Goal: Task Accomplishment & Management: Manage account settings

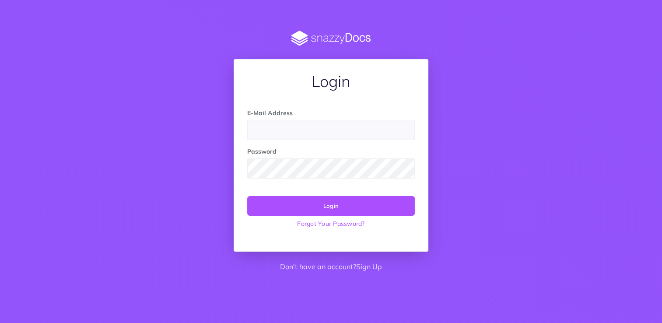
click at [262, 128] on input "email" at bounding box center [330, 130] width 167 height 20
click at [343, 129] on input "diana.lebedeva-gulbe" at bounding box center [330, 130] width 167 height 20
type input "[PERSON_NAME][EMAIL_ADDRESS][PERSON_NAME][DOMAIN_NAME]"
click at [247, 196] on button "Login" at bounding box center [330, 205] width 167 height 19
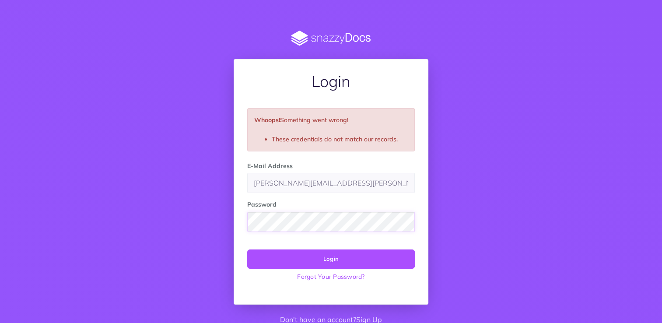
click at [247, 232] on div at bounding box center [247, 232] width 0 height 0
click at [332, 255] on button "Login" at bounding box center [330, 258] width 167 height 19
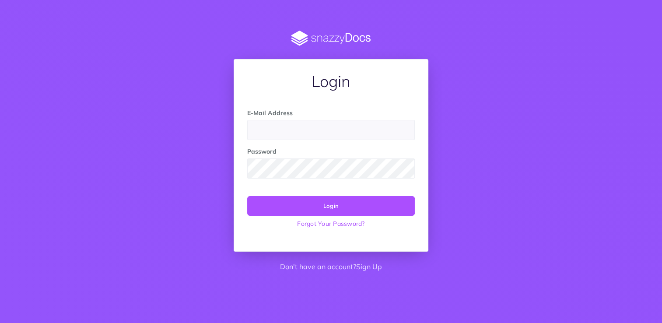
click at [277, 134] on input "email" at bounding box center [330, 130] width 167 height 20
type input "[PERSON_NAME][EMAIL_ADDRESS][PERSON_NAME][DOMAIN_NAME]"
click at [287, 156] on div "Password" at bounding box center [331, 163] width 181 height 32
click at [247, 196] on button "Login" at bounding box center [330, 205] width 167 height 19
click at [257, 132] on input "email" at bounding box center [330, 130] width 167 height 20
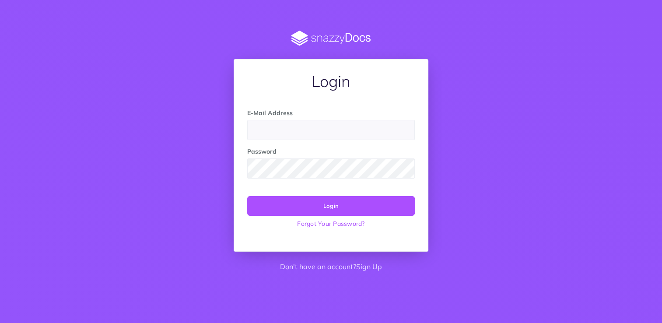
type input "[PERSON_NAME][EMAIL_ADDRESS][PERSON_NAME][DOMAIN_NAME]"
click at [331, 205] on button "Login" at bounding box center [330, 205] width 167 height 19
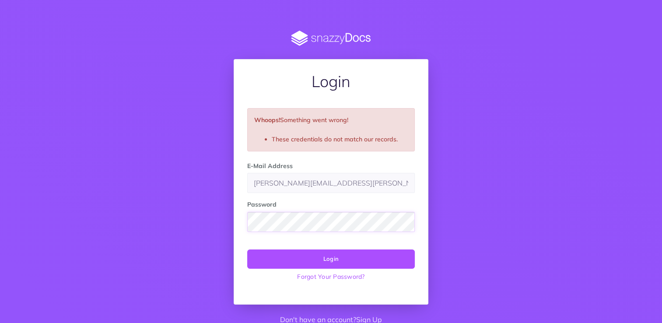
click at [247, 249] on button "Login" at bounding box center [330, 258] width 167 height 19
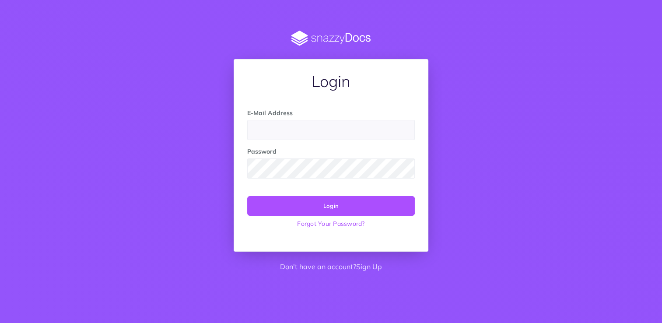
click at [273, 129] on input "email" at bounding box center [330, 130] width 167 height 20
type input "[PERSON_NAME][EMAIL_ADDRESS][PERSON_NAME][DOMAIN_NAME]"
click at [327, 208] on button "Login" at bounding box center [330, 205] width 167 height 19
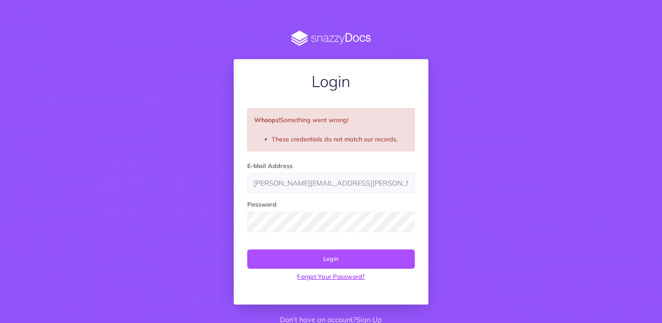
click at [339, 277] on link "Forgot Your Password?" at bounding box center [330, 277] width 167 height 16
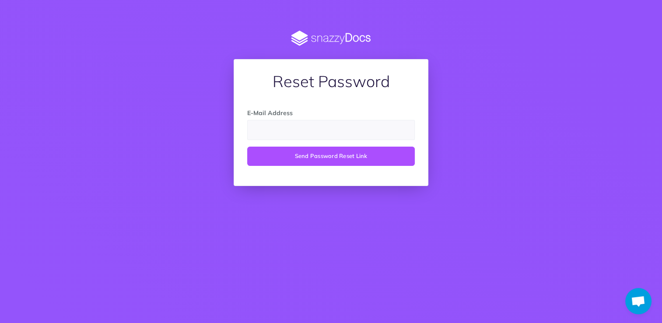
click at [265, 131] on input "email" at bounding box center [330, 130] width 167 height 20
type input "[PERSON_NAME][EMAIL_ADDRESS][PERSON_NAME][DOMAIN_NAME]"
click at [333, 157] on button "Send Password Reset Link" at bounding box center [330, 156] width 167 height 19
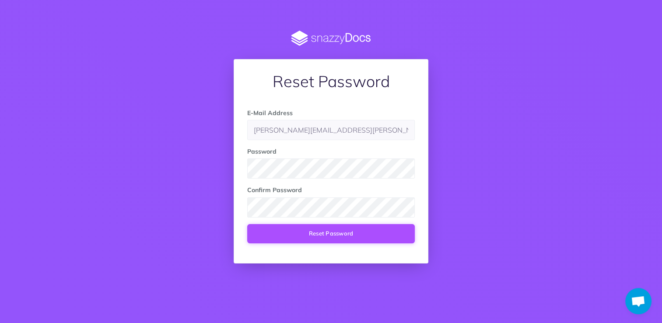
click at [311, 237] on button "Reset Password" at bounding box center [330, 233] width 167 height 19
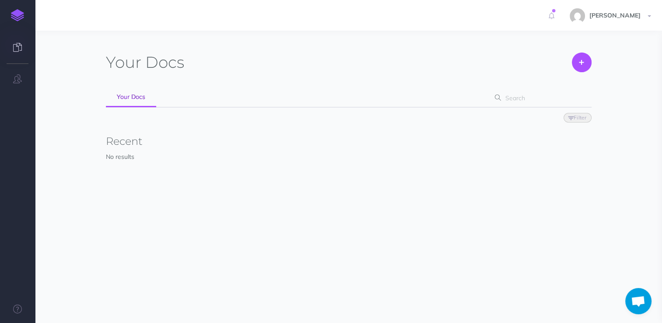
click at [405, 267] on section "Your Docs Create Import Your Docs Filter Status Published Drafts Recent No resu…" at bounding box center [348, 170] width 627 height 278
click at [21, 46] on icon at bounding box center [17, 47] width 9 height 9
click at [16, 11] on img at bounding box center [17, 15] width 13 height 12
click at [20, 80] on icon "button" at bounding box center [17, 78] width 9 height 9
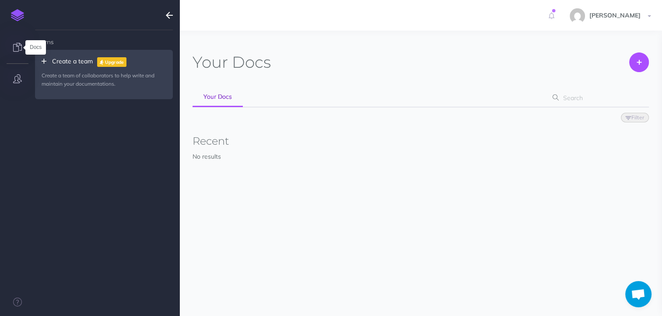
click at [14, 46] on icon at bounding box center [17, 47] width 9 height 9
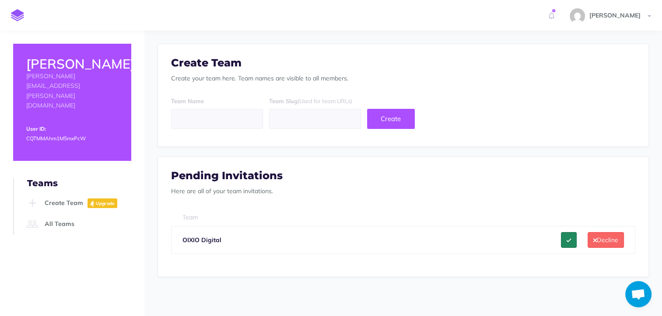
click at [571, 242] on icon at bounding box center [568, 240] width 4 height 6
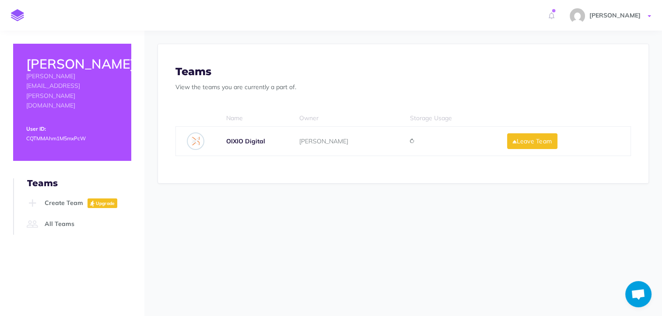
click at [586, 14] on span "[PERSON_NAME]" at bounding box center [615, 15] width 60 height 8
click at [214, 251] on section "Profile Settings Here you can change your profile photo, account name and email…" at bounding box center [402, 157] width 517 height 252
click at [16, 11] on img at bounding box center [17, 15] width 13 height 12
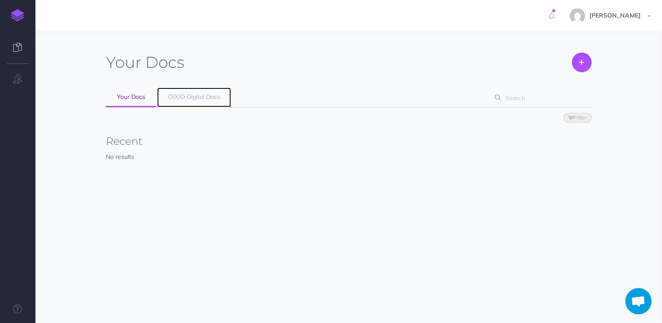
click at [191, 97] on span "OIXIO Digital Docs" at bounding box center [194, 97] width 52 height 8
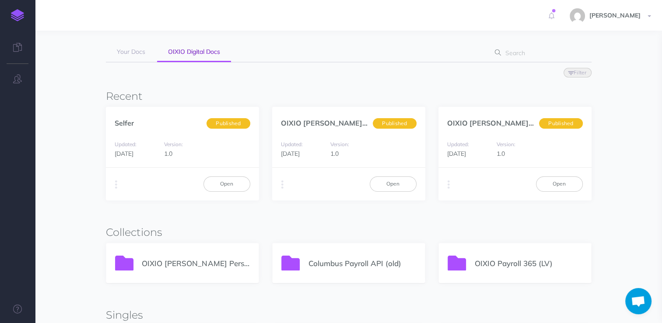
scroll to position [175, 0]
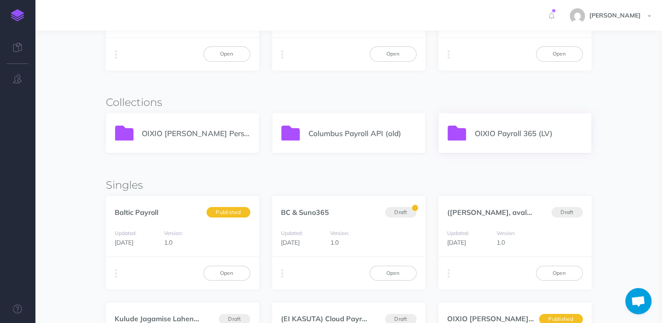
click at [502, 127] on p "OIXIO Payroll 365 (LV)" at bounding box center [528, 133] width 108 height 12
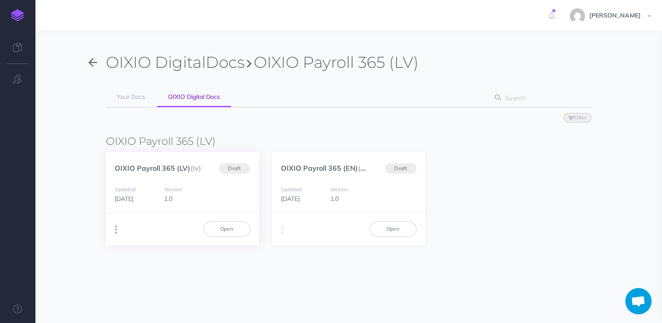
click at [115, 227] on icon "button" at bounding box center [116, 229] width 2 height 12
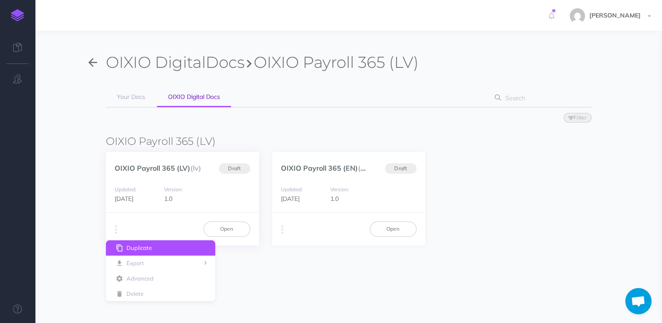
click at [135, 248] on button "Duplicate" at bounding box center [160, 247] width 109 height 15
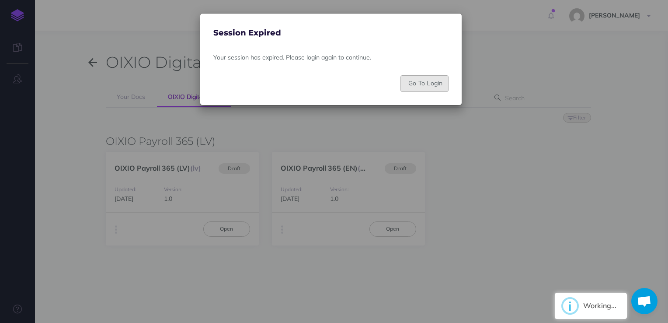
click at [440, 87] on button "Go To Login" at bounding box center [425, 83] width 48 height 17
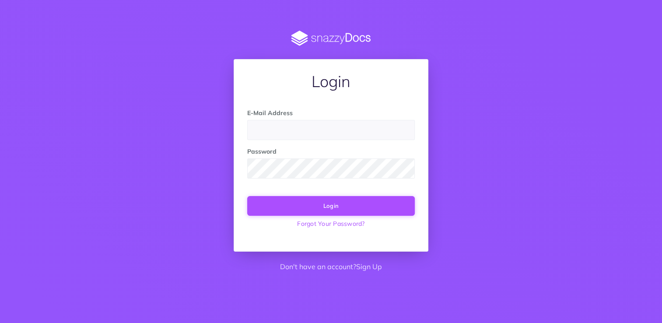
type input "[PERSON_NAME][EMAIL_ADDRESS][PERSON_NAME][DOMAIN_NAME]"
click at [325, 206] on button "Login" at bounding box center [330, 205] width 167 height 19
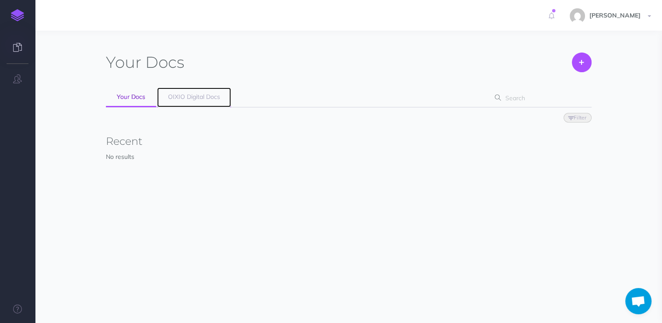
click at [217, 101] on link "OIXIO Digital Docs" at bounding box center [194, 97] width 74 height 20
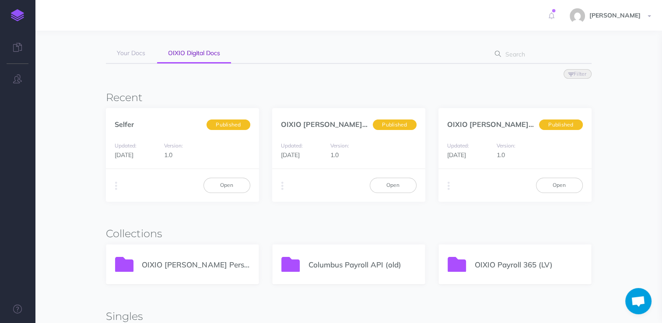
scroll to position [87, 0]
